Goal: Communication & Community: Answer question/provide support

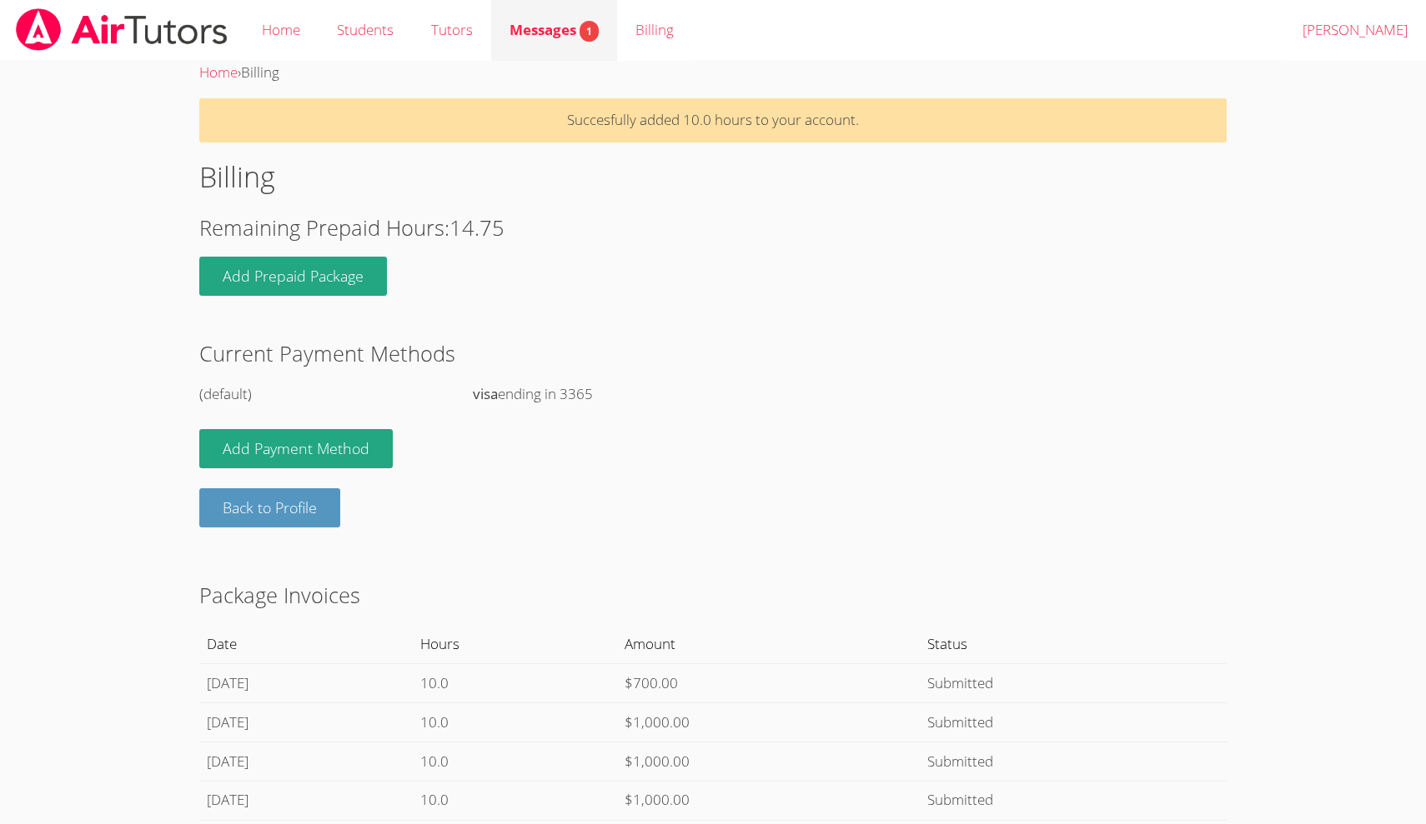
click at [560, 32] on span "Messages 1" at bounding box center [553, 29] width 89 height 19
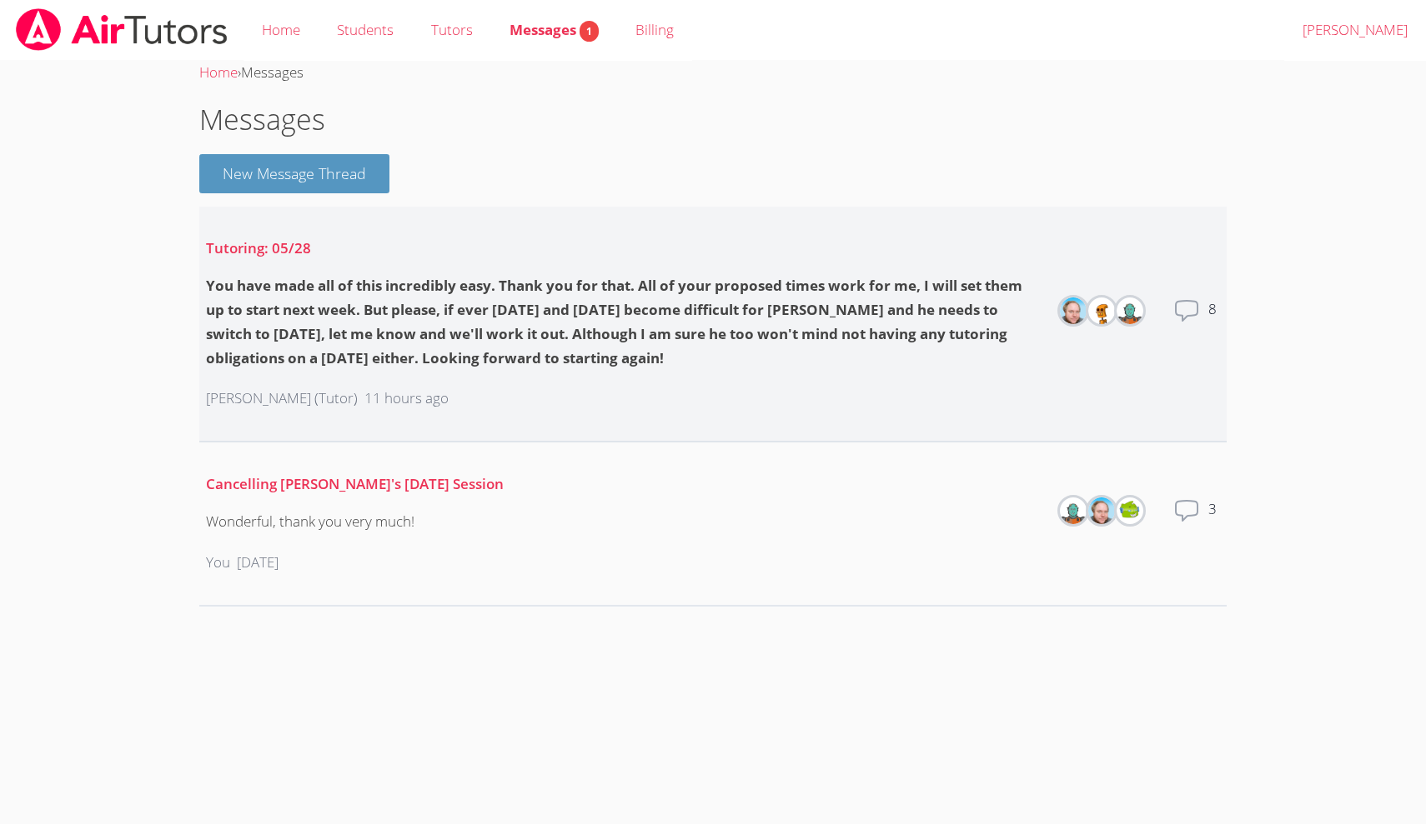
click at [1184, 311] on icon at bounding box center [1186, 311] width 27 height 27
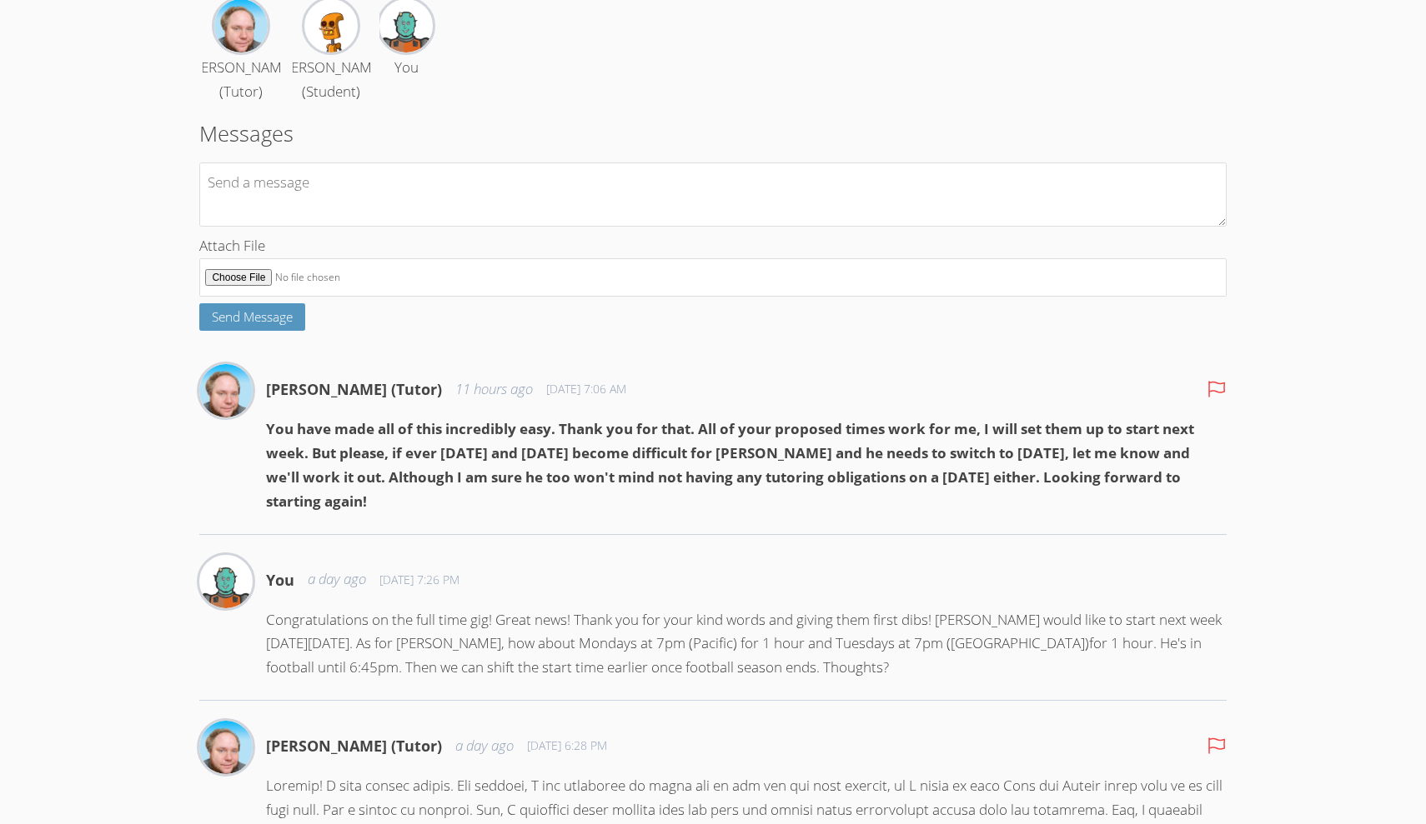
scroll to position [162, 0]
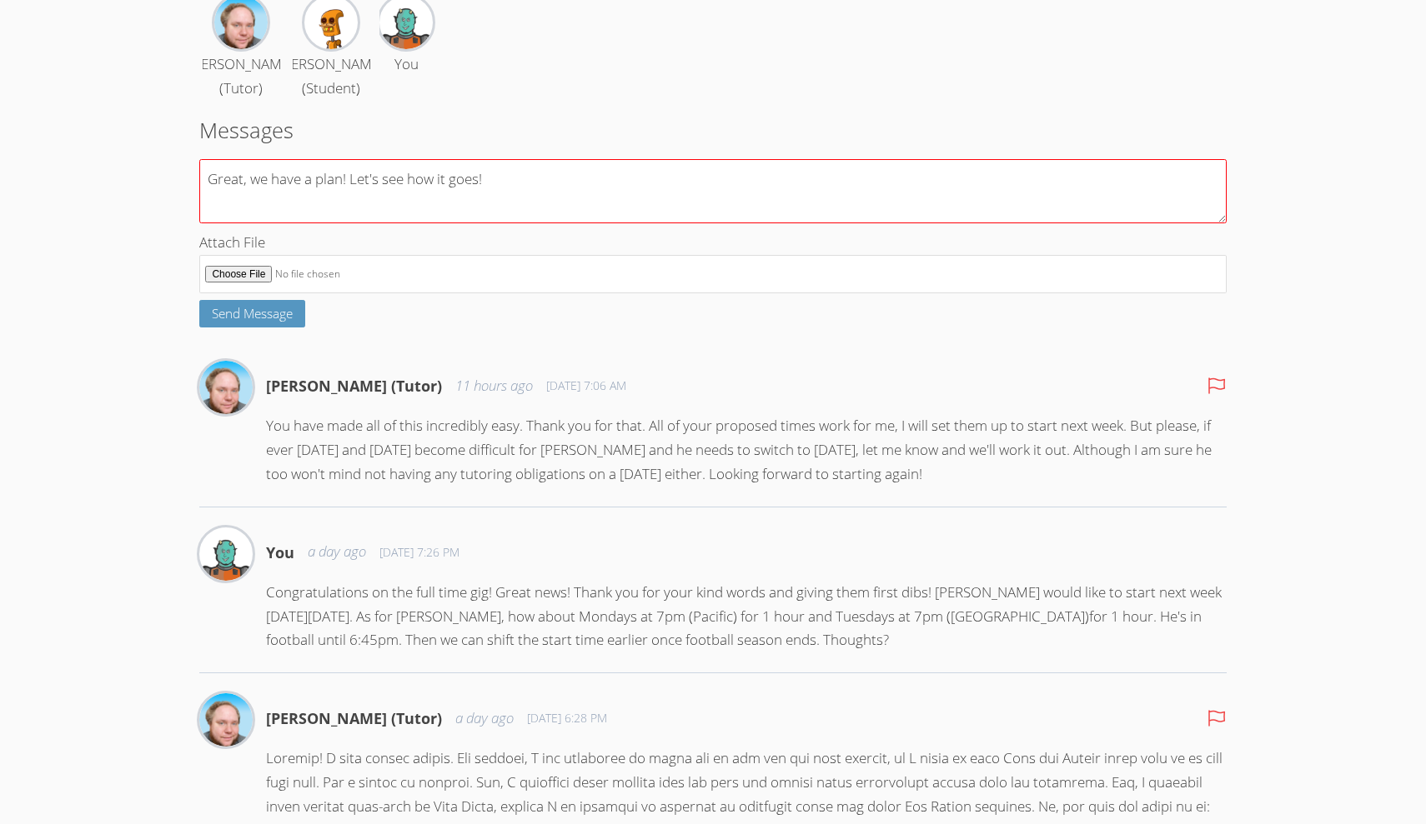
drag, startPoint x: 352, startPoint y: 204, endPoint x: 532, endPoint y: 222, distance: 180.9
click at [532, 222] on textarea "Great, we have a plan! Let's see how it goes!" at bounding box center [712, 191] width 1026 height 64
drag, startPoint x: 350, startPoint y: 197, endPoint x: 533, endPoint y: 219, distance: 184.0
click at [533, 219] on textarea "Great, we have a plan! And away we" at bounding box center [712, 191] width 1026 height 64
drag, startPoint x: 348, startPoint y: 203, endPoint x: 515, endPoint y: 213, distance: 167.0
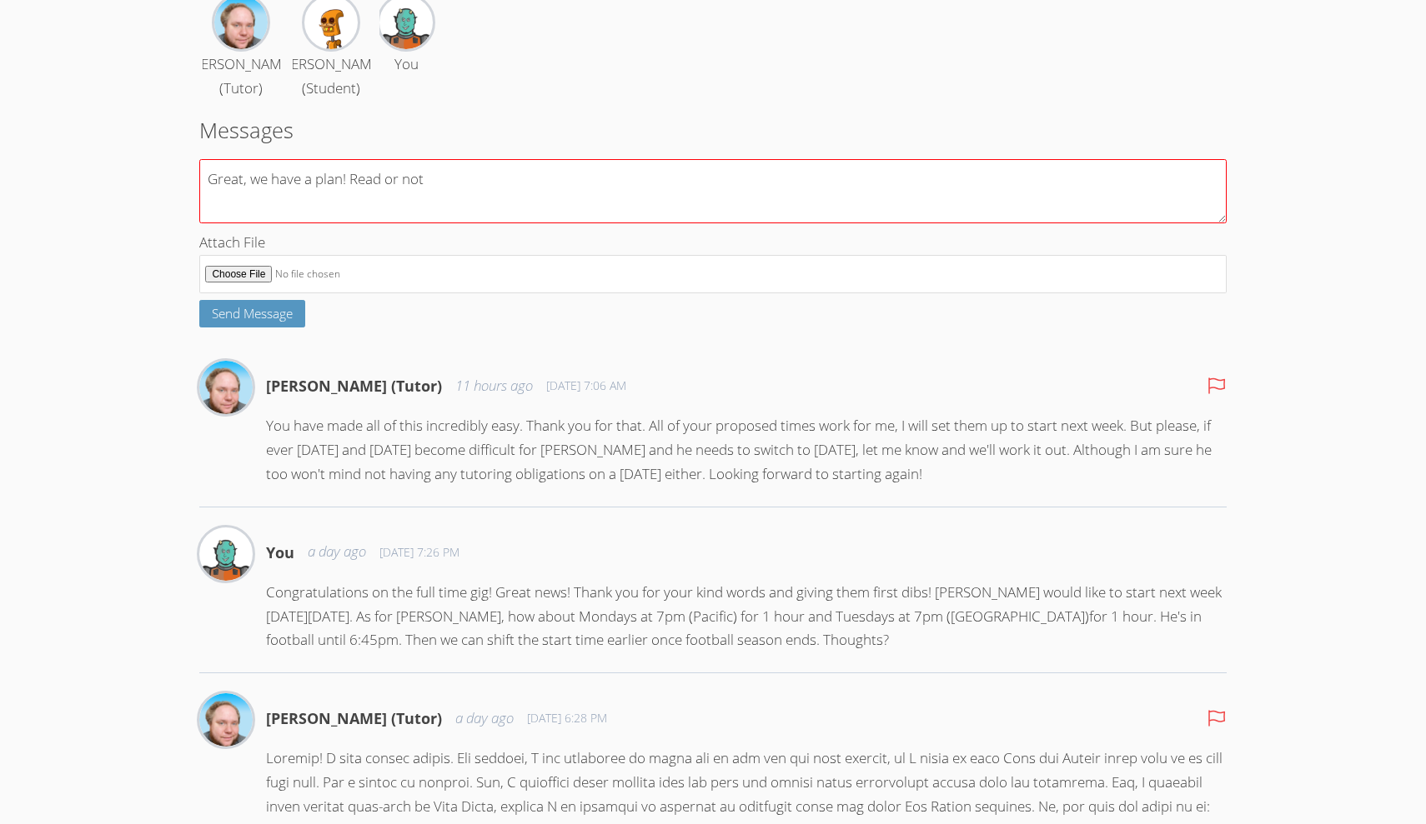
click at [515, 213] on textarea "Great, we have a plan! Read or not" at bounding box center [712, 191] width 1026 height 64
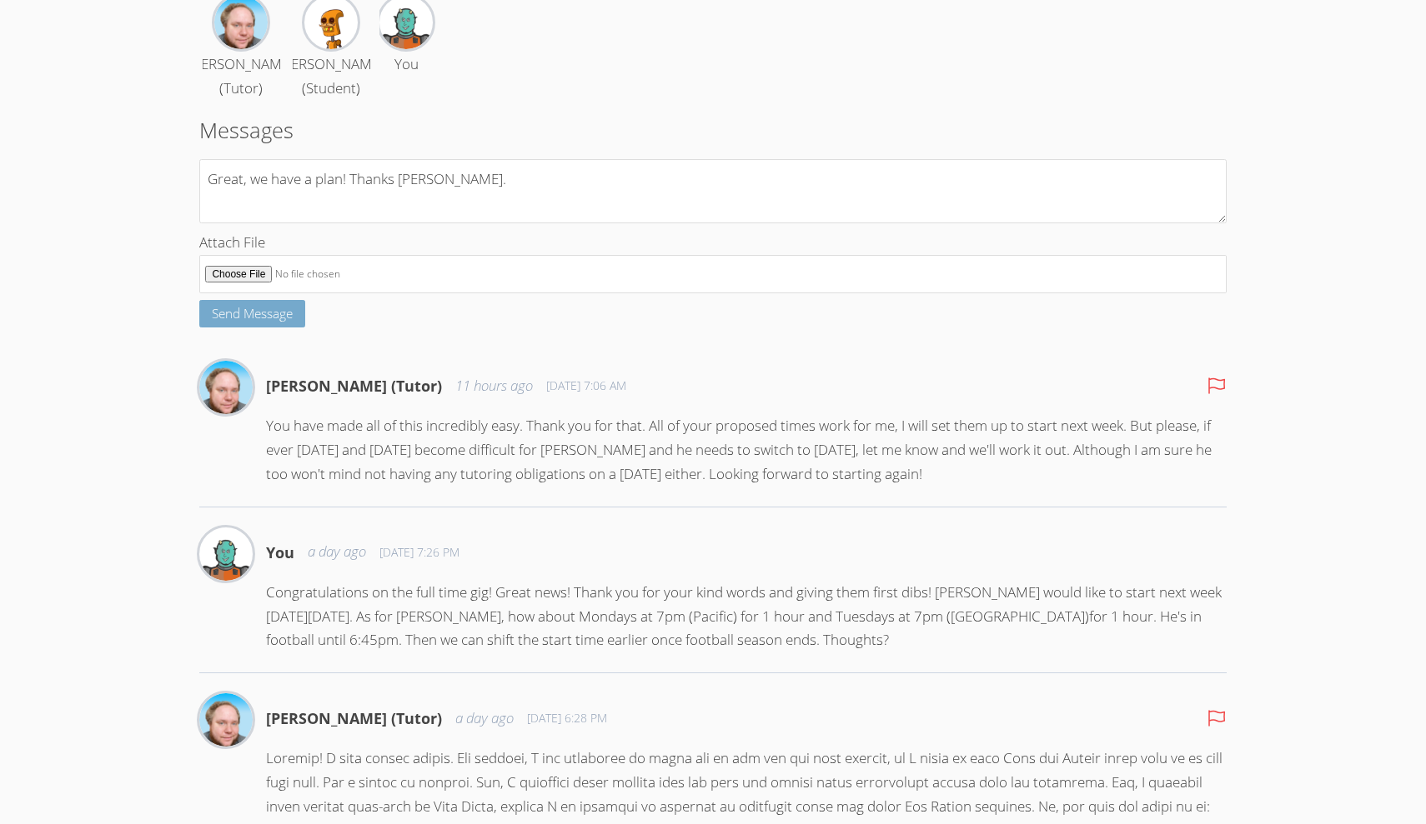
type textarea "Great, we have a plan! Thanks Shawn."
click at [243, 322] on span "Send Message" at bounding box center [252, 313] width 81 height 17
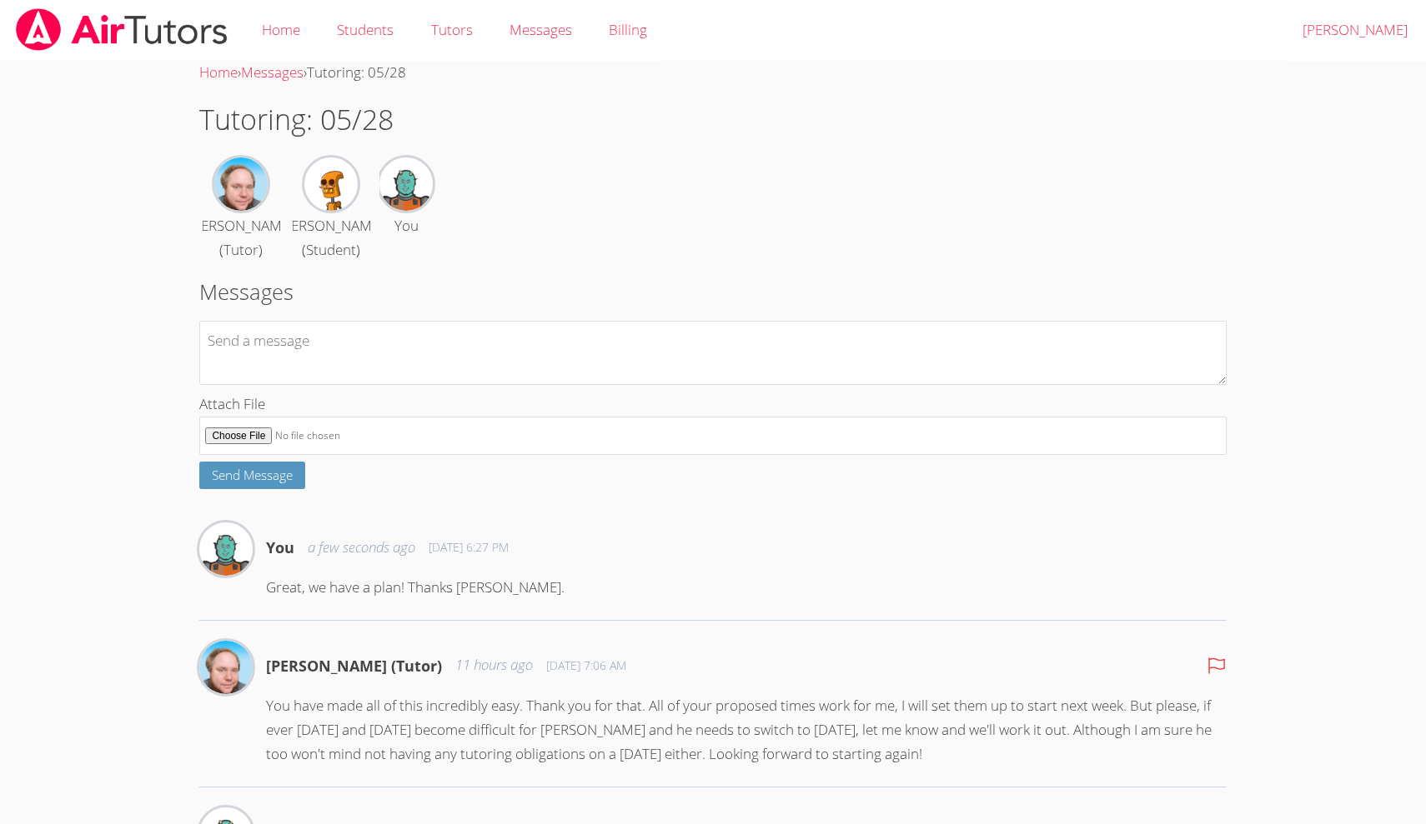
scroll to position [0, 0]
